Goal: Transaction & Acquisition: Purchase product/service

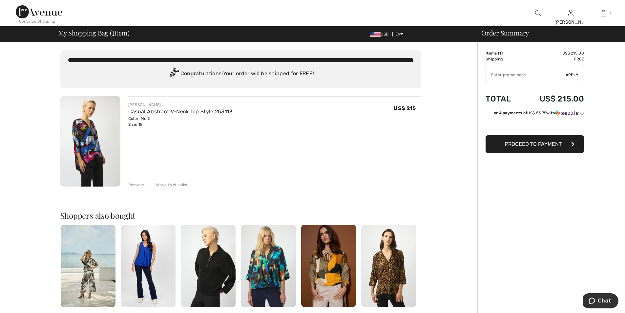
click at [530, 146] on span "Proceed to Payment" at bounding box center [533, 144] width 57 height 6
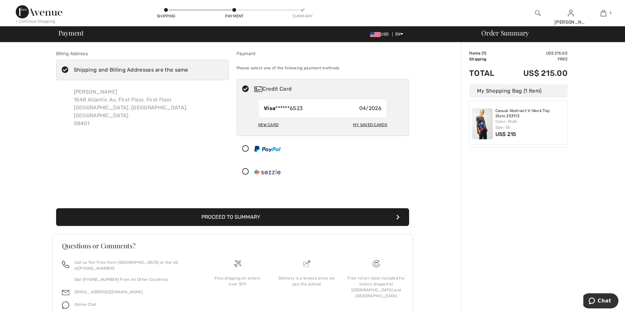
click at [263, 125] on div "New Card" at bounding box center [268, 124] width 20 height 11
radio input "true"
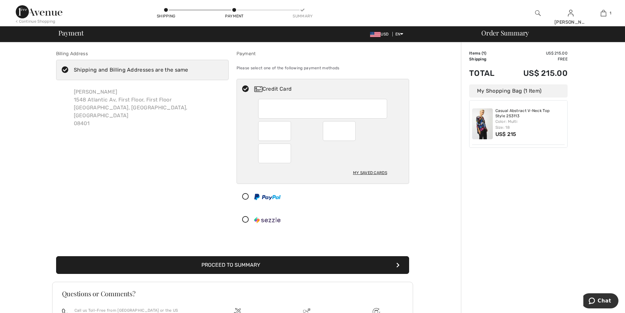
click at [226, 261] on button "Proceed to Summary" at bounding box center [232, 265] width 353 height 18
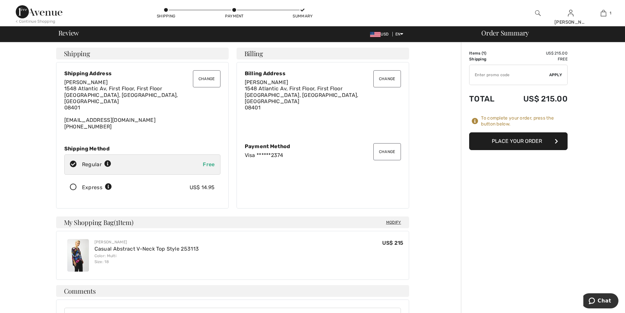
click at [519, 140] on button "Place Your Order" at bounding box center [518, 141] width 98 height 18
